Goal: Information Seeking & Learning: Check status

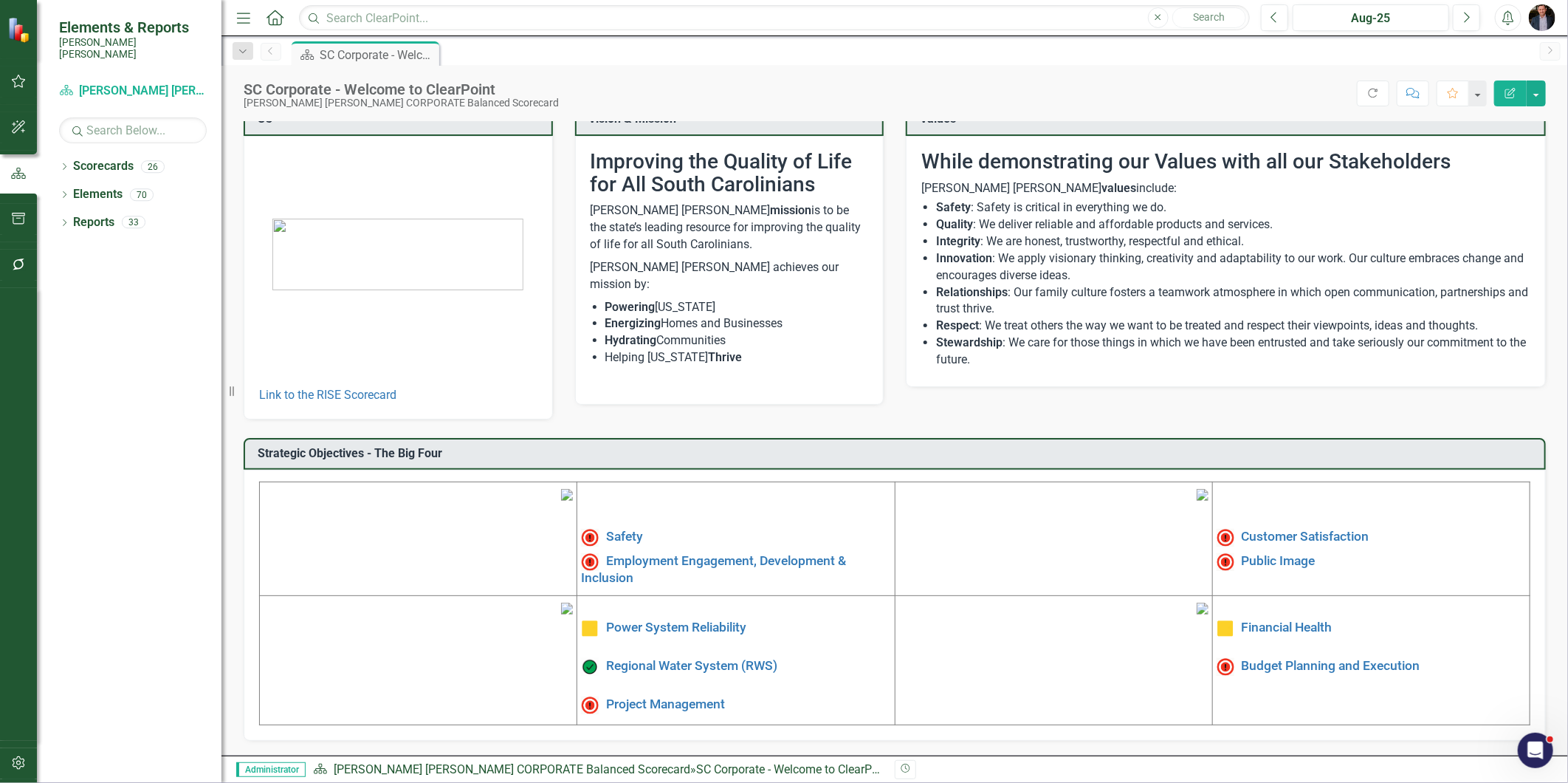
scroll to position [134, 0]
click at [714, 659] on link "Regional Water System (RWS)" at bounding box center [692, 667] width 172 height 15
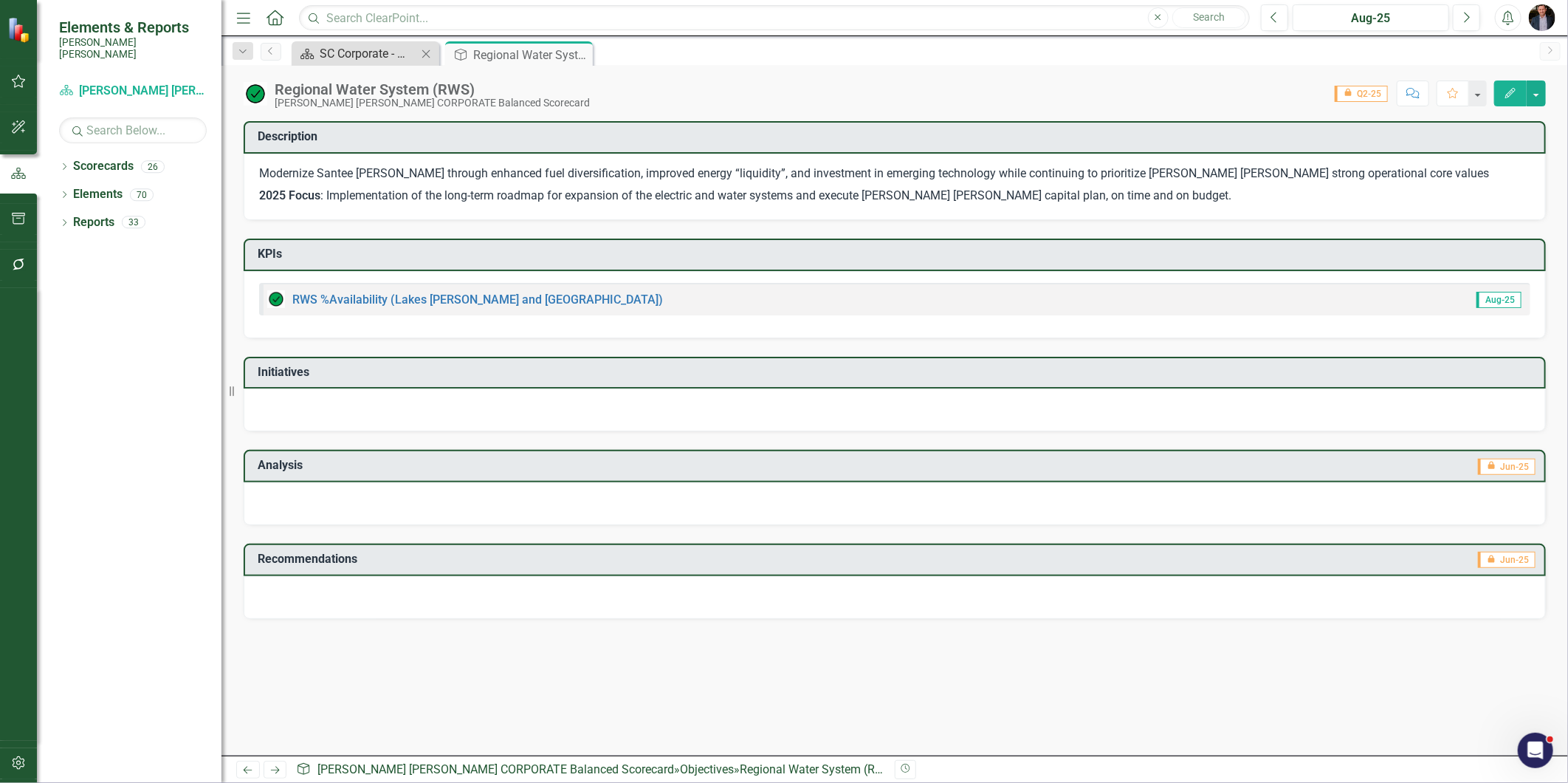
click at [337, 60] on div "SC Corporate - Welcome to ClearPoint" at bounding box center [368, 53] width 97 height 19
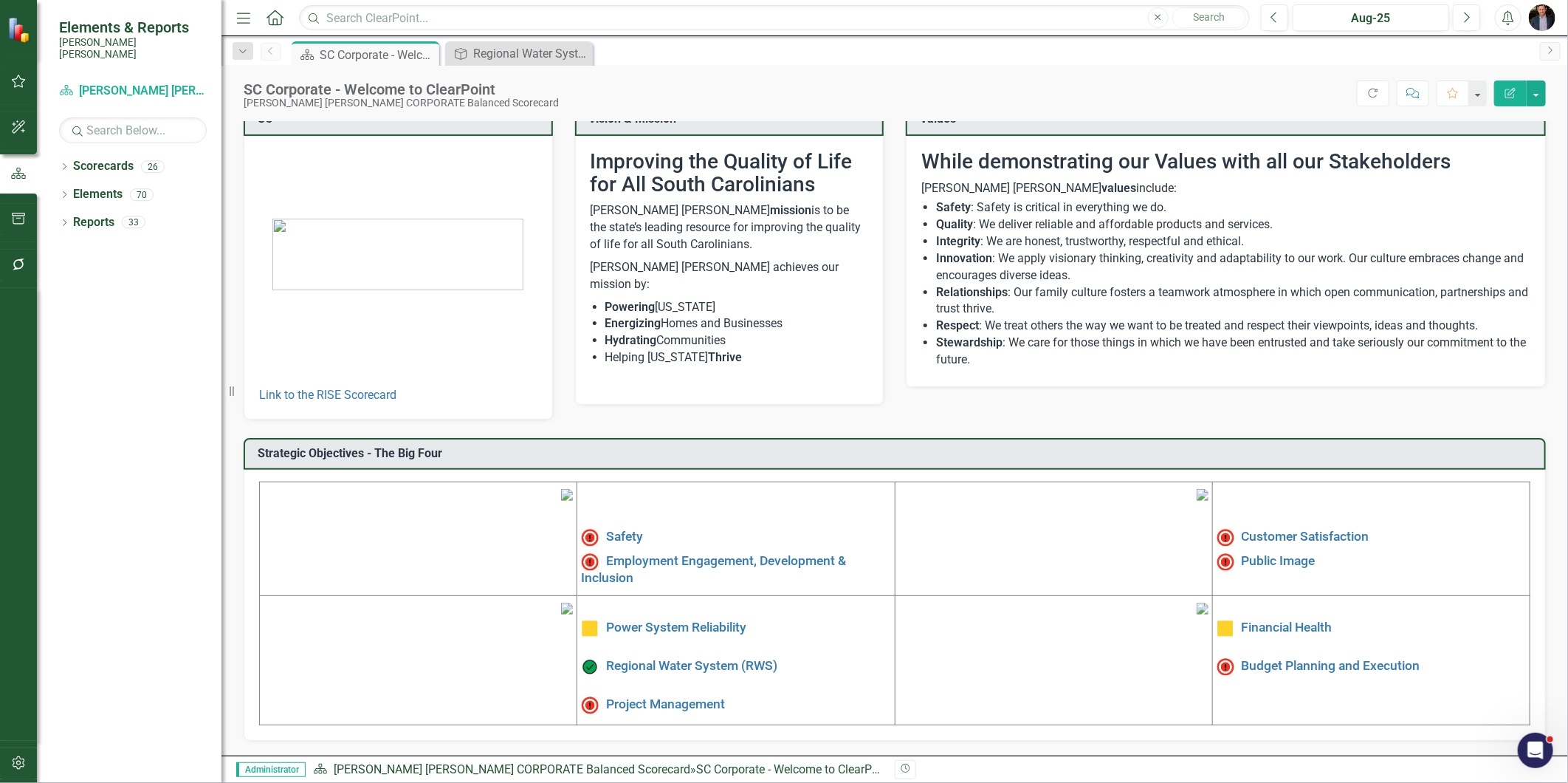
scroll to position [134, 0]
click at [1286, 659] on link "Budget Planning and Execution" at bounding box center [1331, 667] width 179 height 15
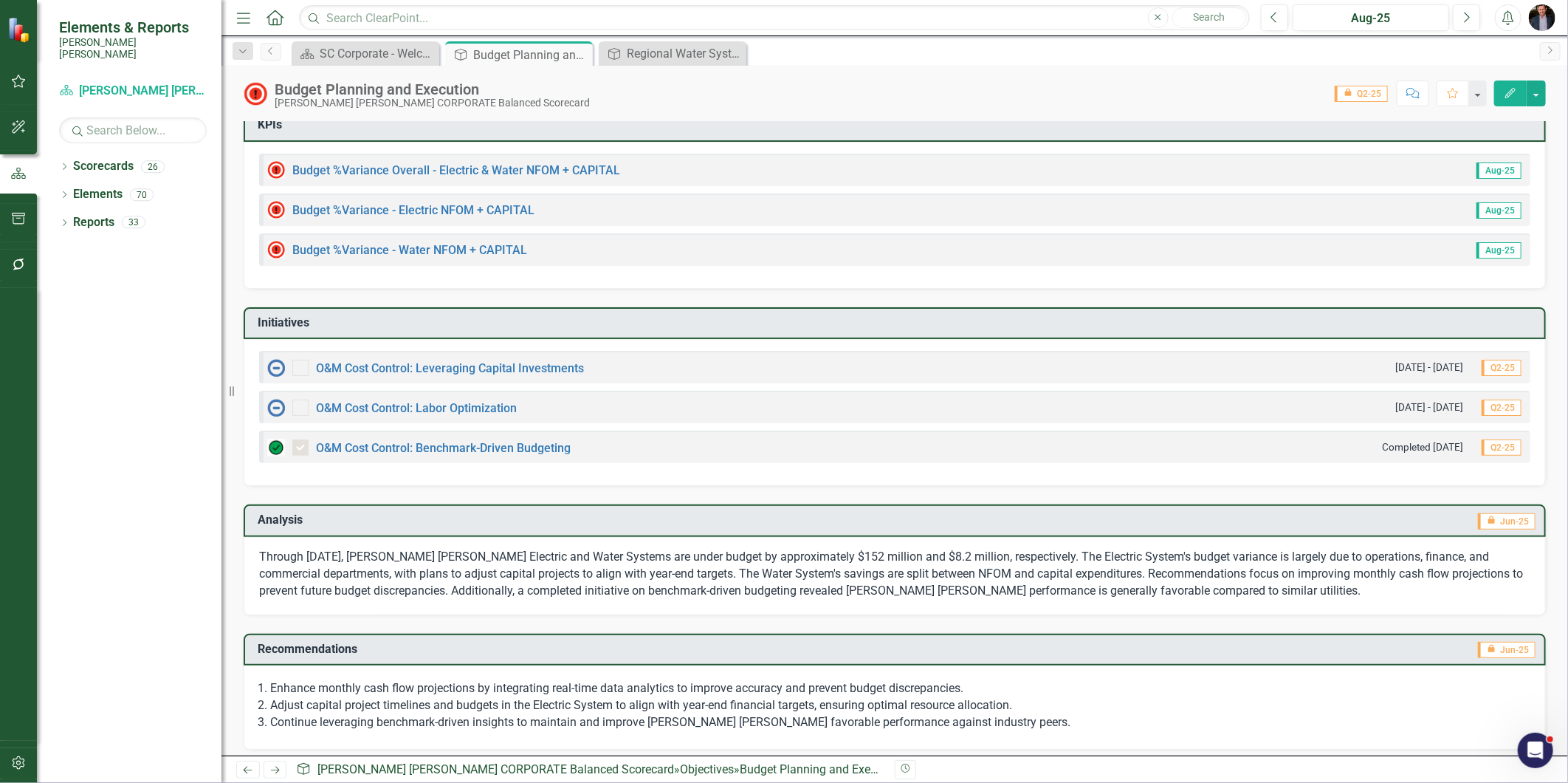
scroll to position [131, 0]
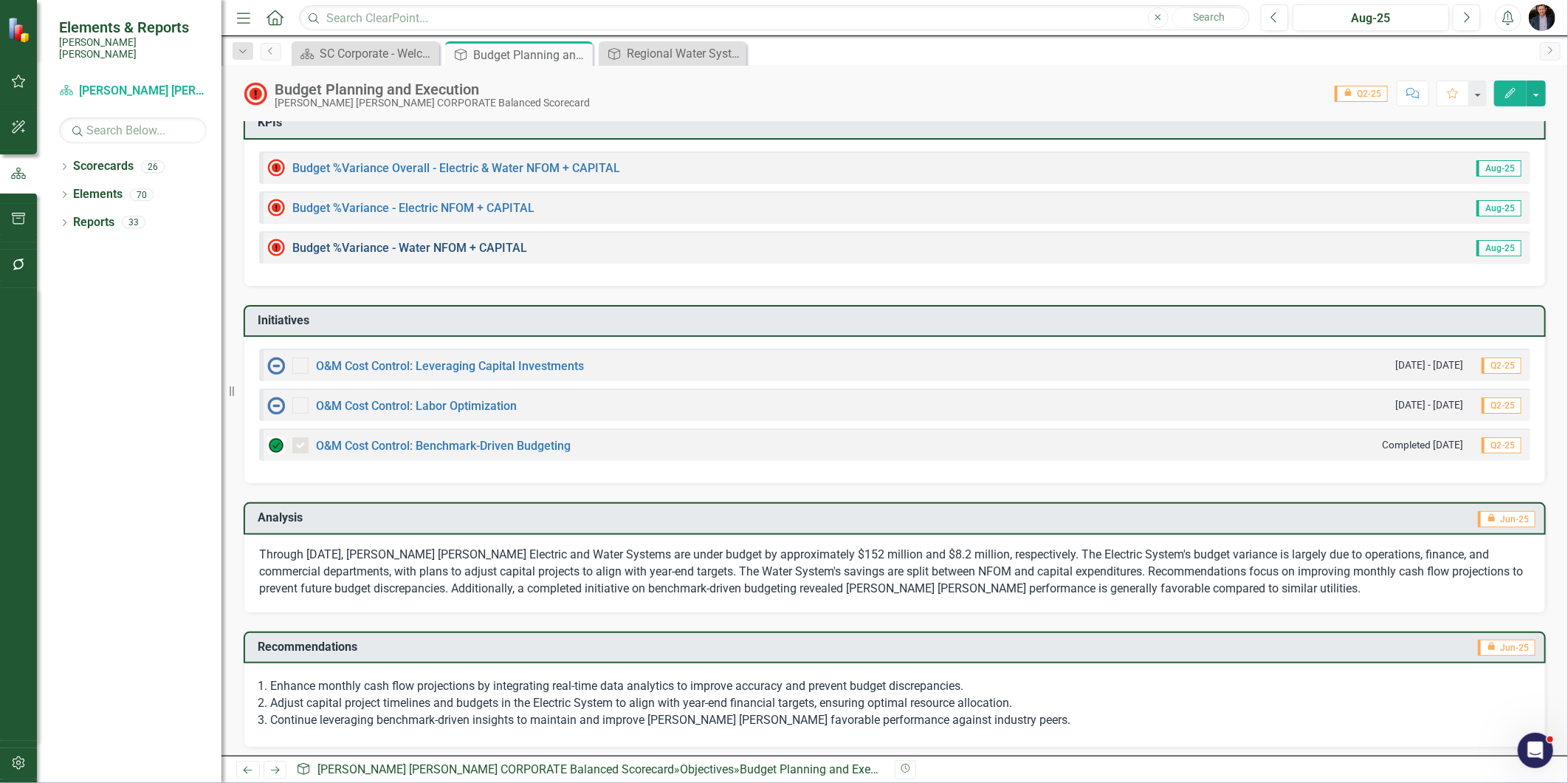
click at [398, 242] on link "Budget %Variance​ - Water NFOM + CAPITAL" at bounding box center [410, 248] width 234 height 14
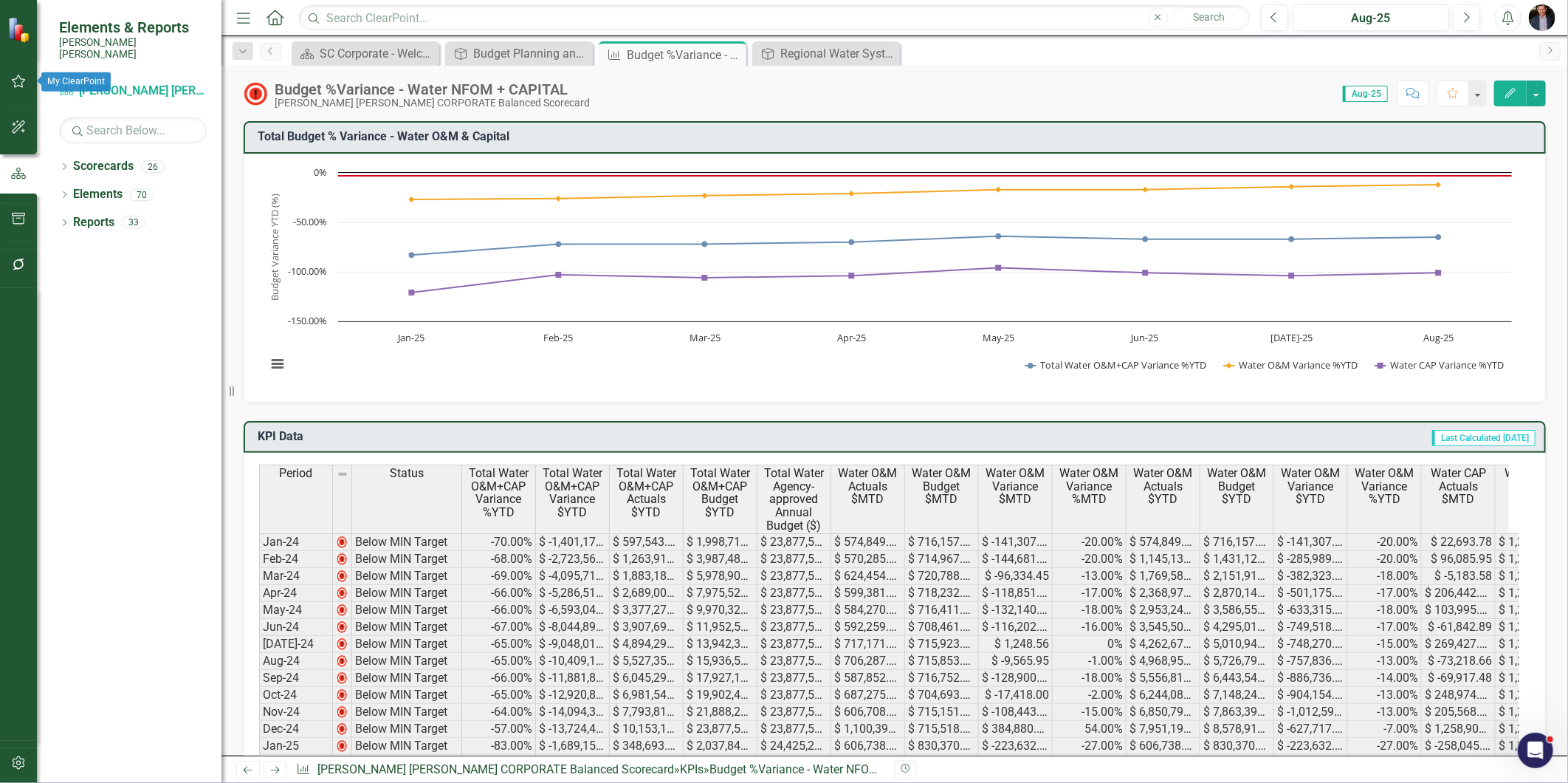
click at [20, 77] on icon "button" at bounding box center [19, 81] width 16 height 12
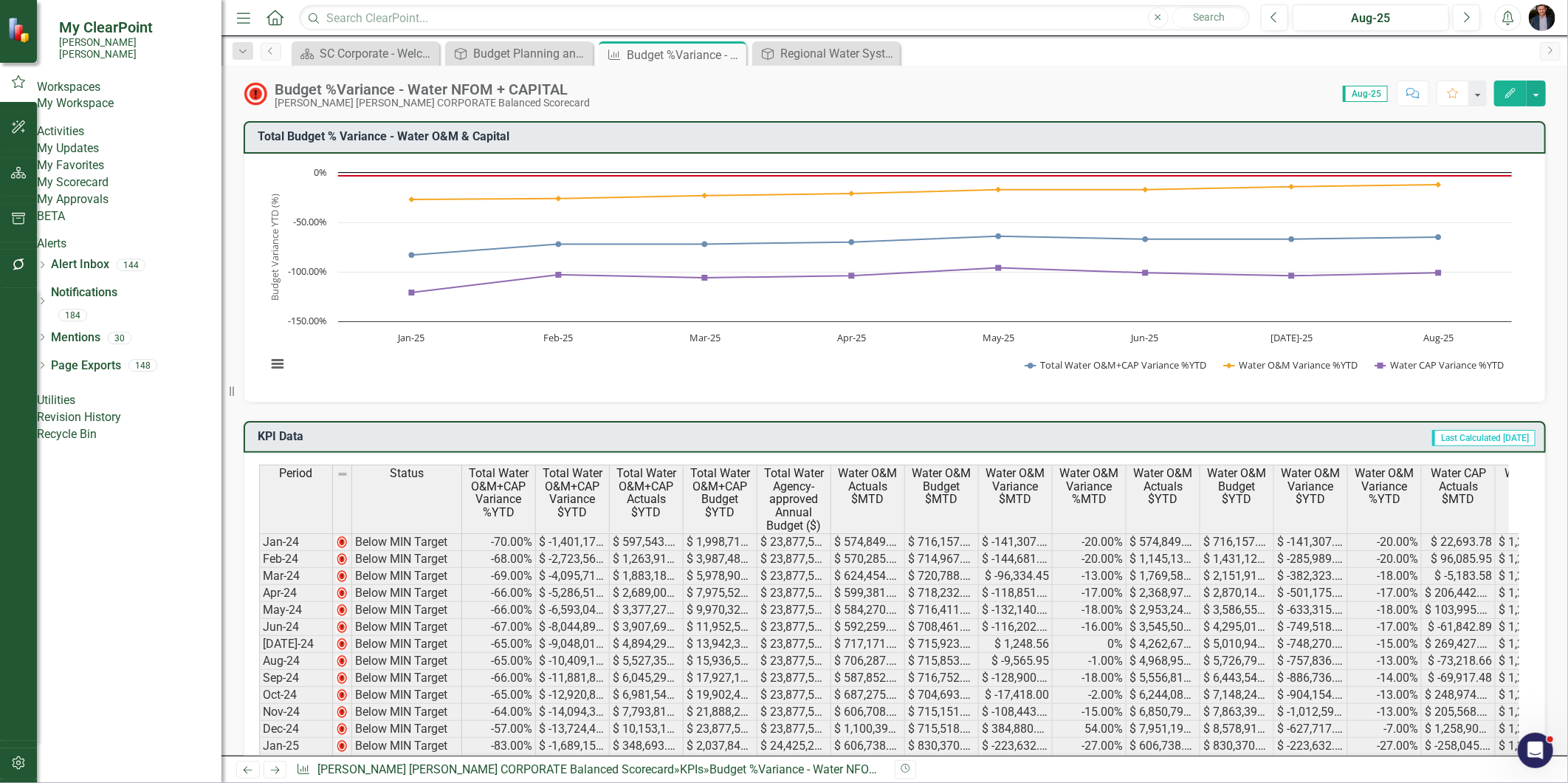
click at [20, 260] on icon "button" at bounding box center [18, 264] width 12 height 12
